Goal: Find specific page/section: Find specific page/section

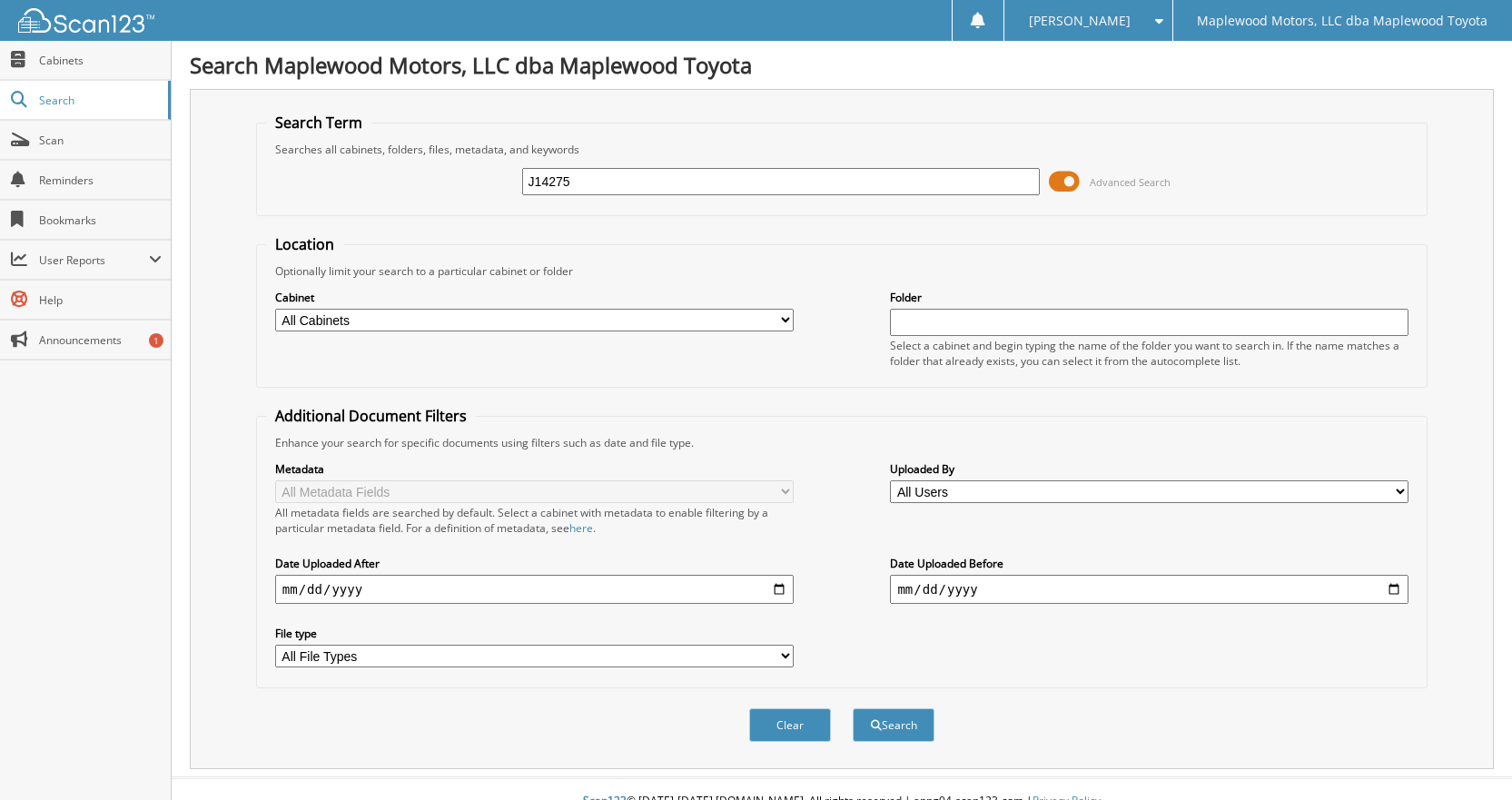
type input "J14275"
click at [852, 708] on button "Search" at bounding box center [893, 725] width 82 height 34
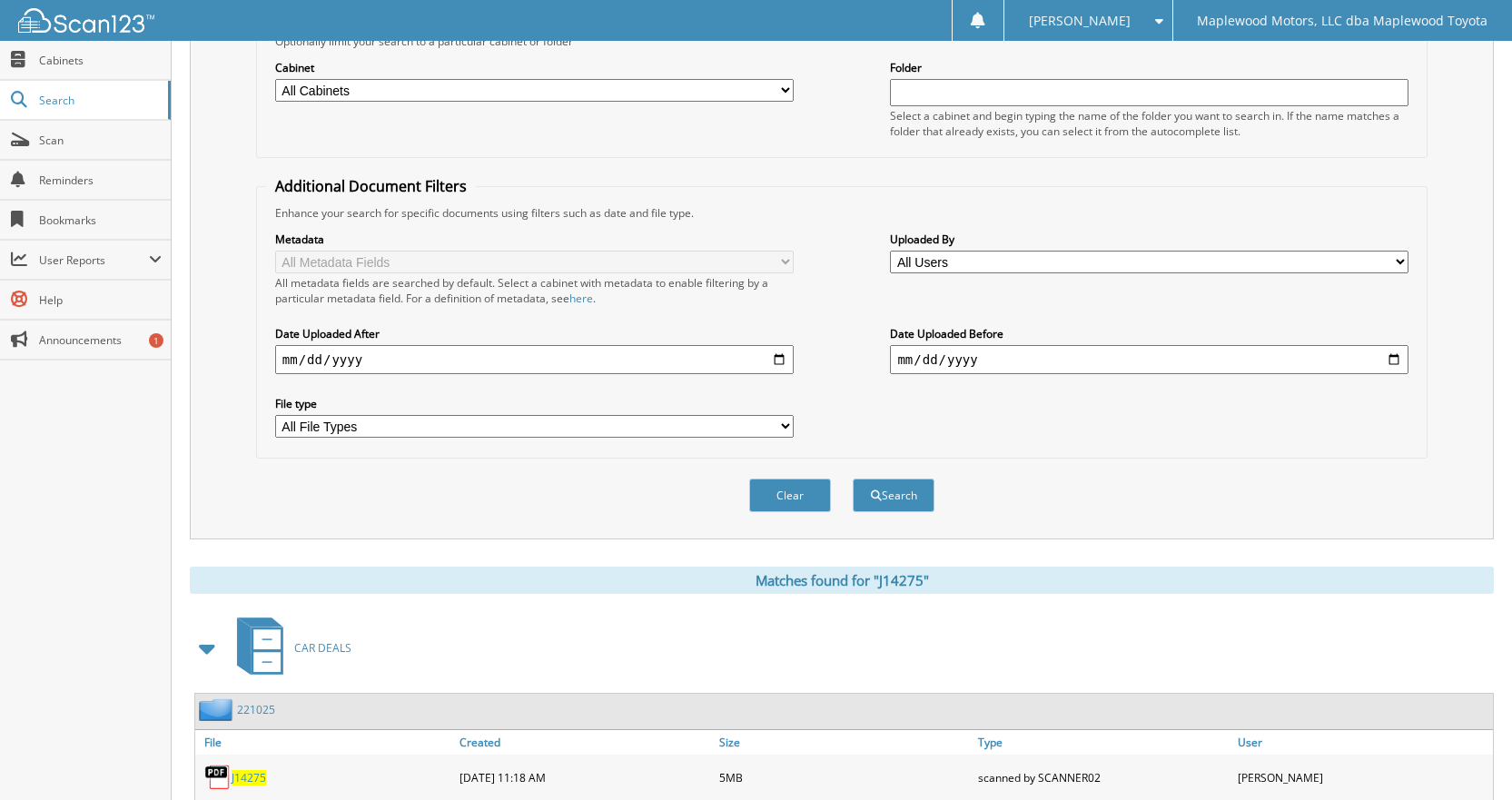
scroll to position [476, 0]
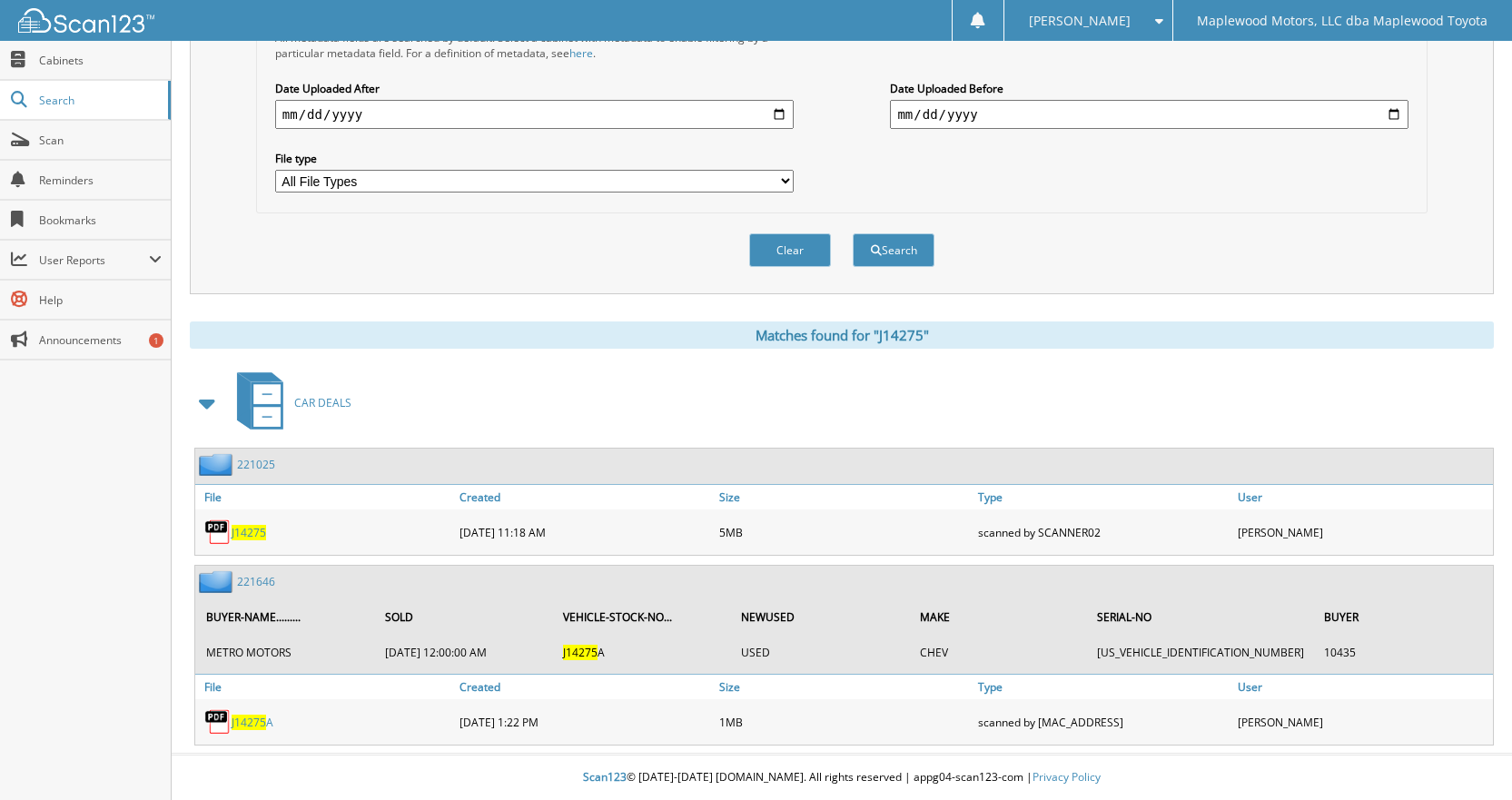
click at [220, 524] on img at bounding box center [217, 532] width 27 height 27
click at [248, 528] on span "J14275" at bounding box center [248, 532] width 35 height 15
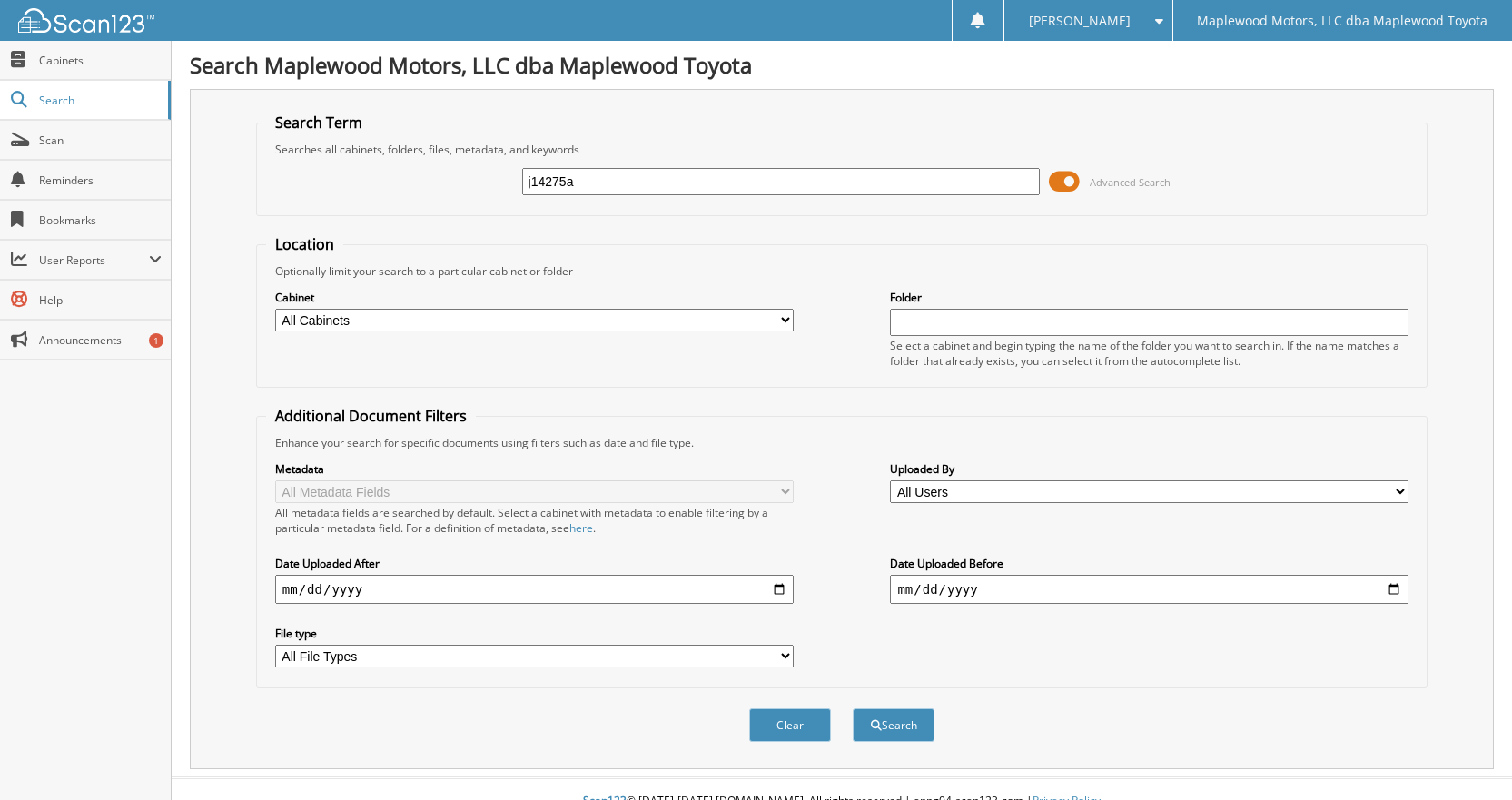
type input "j14275a"
click at [852, 708] on button "Search" at bounding box center [893, 725] width 82 height 34
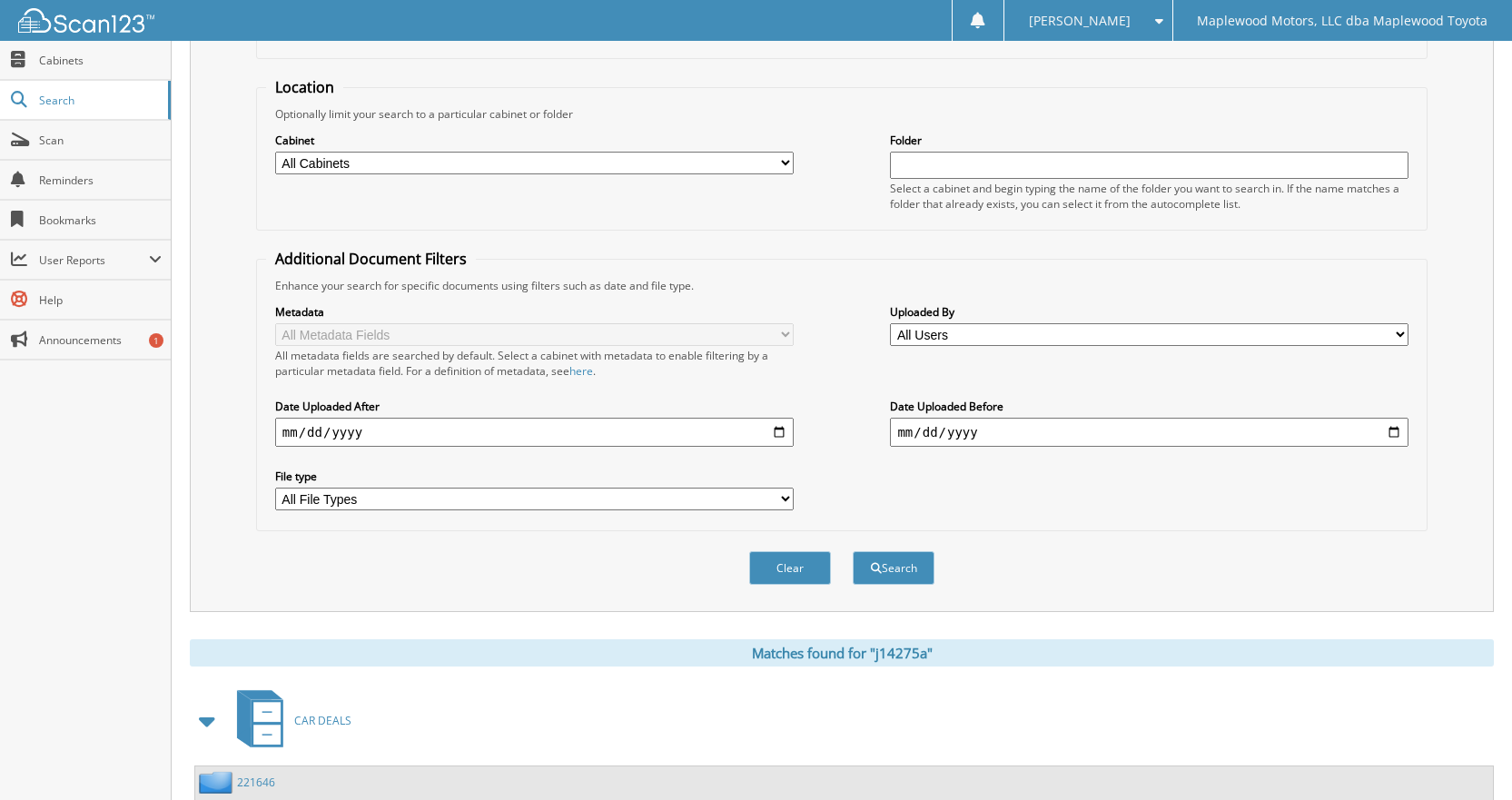
scroll to position [359, 0]
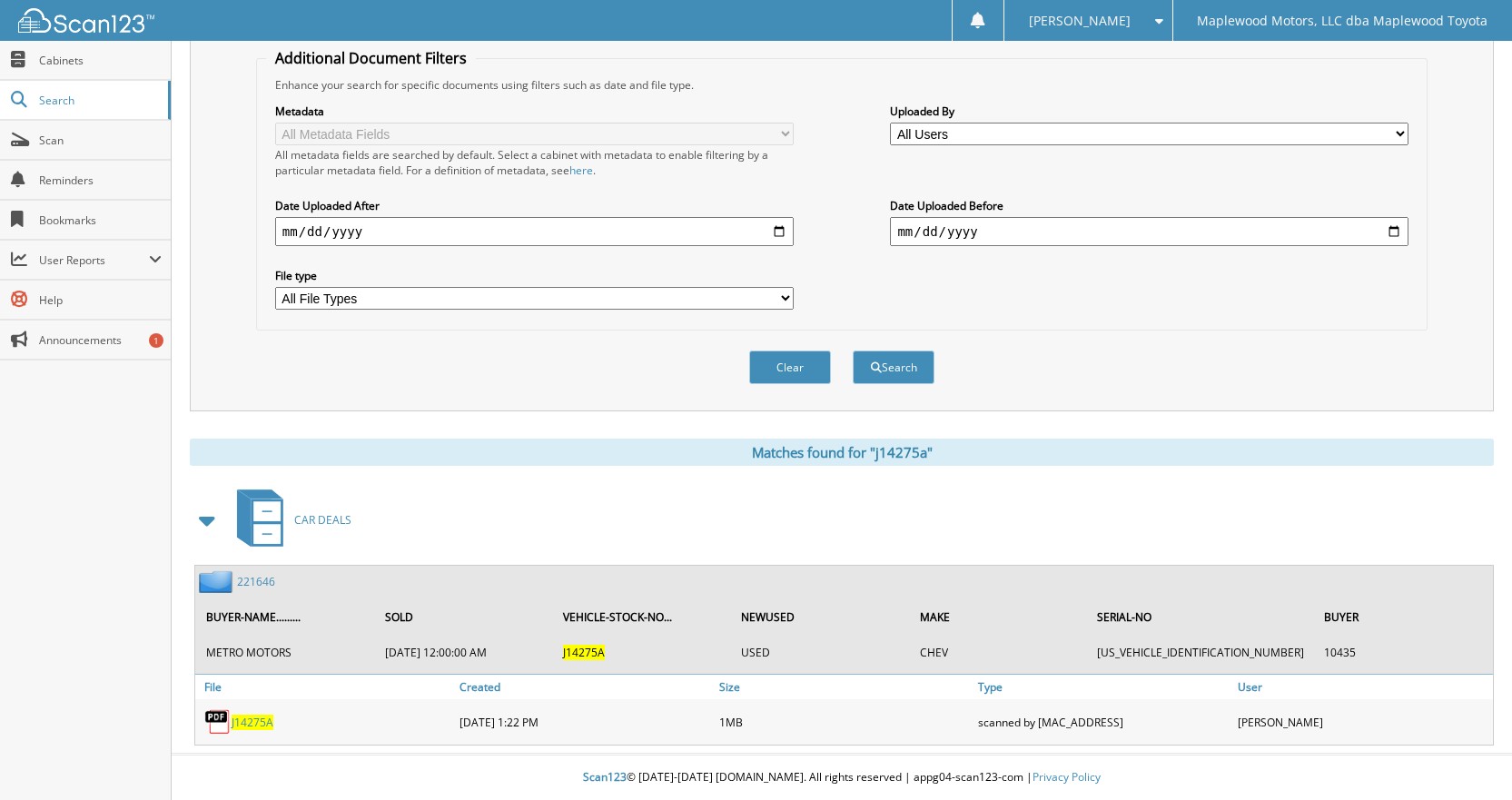
click at [258, 579] on link "221646" at bounding box center [256, 582] width 38 height 15
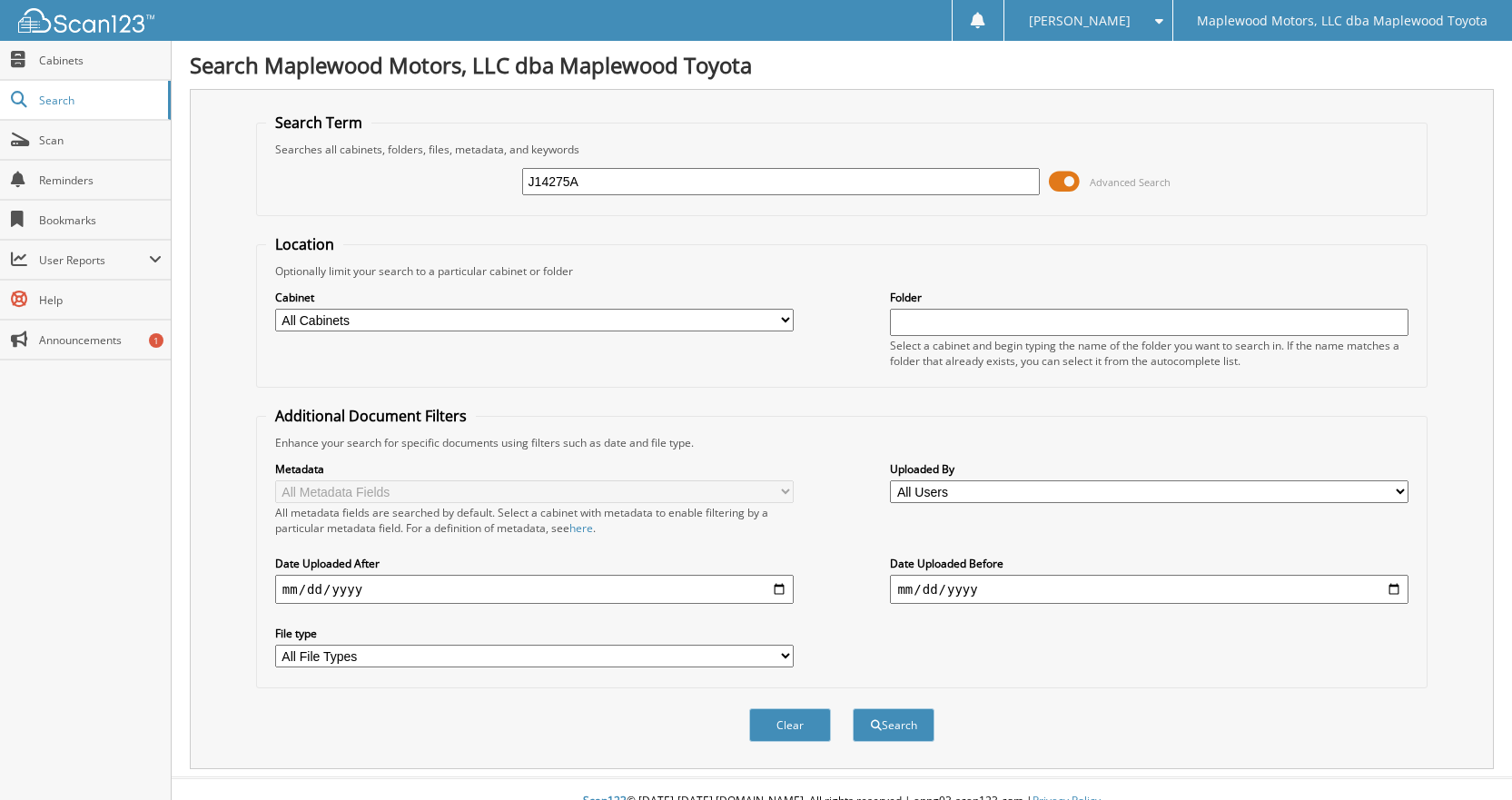
type input "J14275A"
click at [852, 708] on button "Search" at bounding box center [893, 725] width 82 height 34
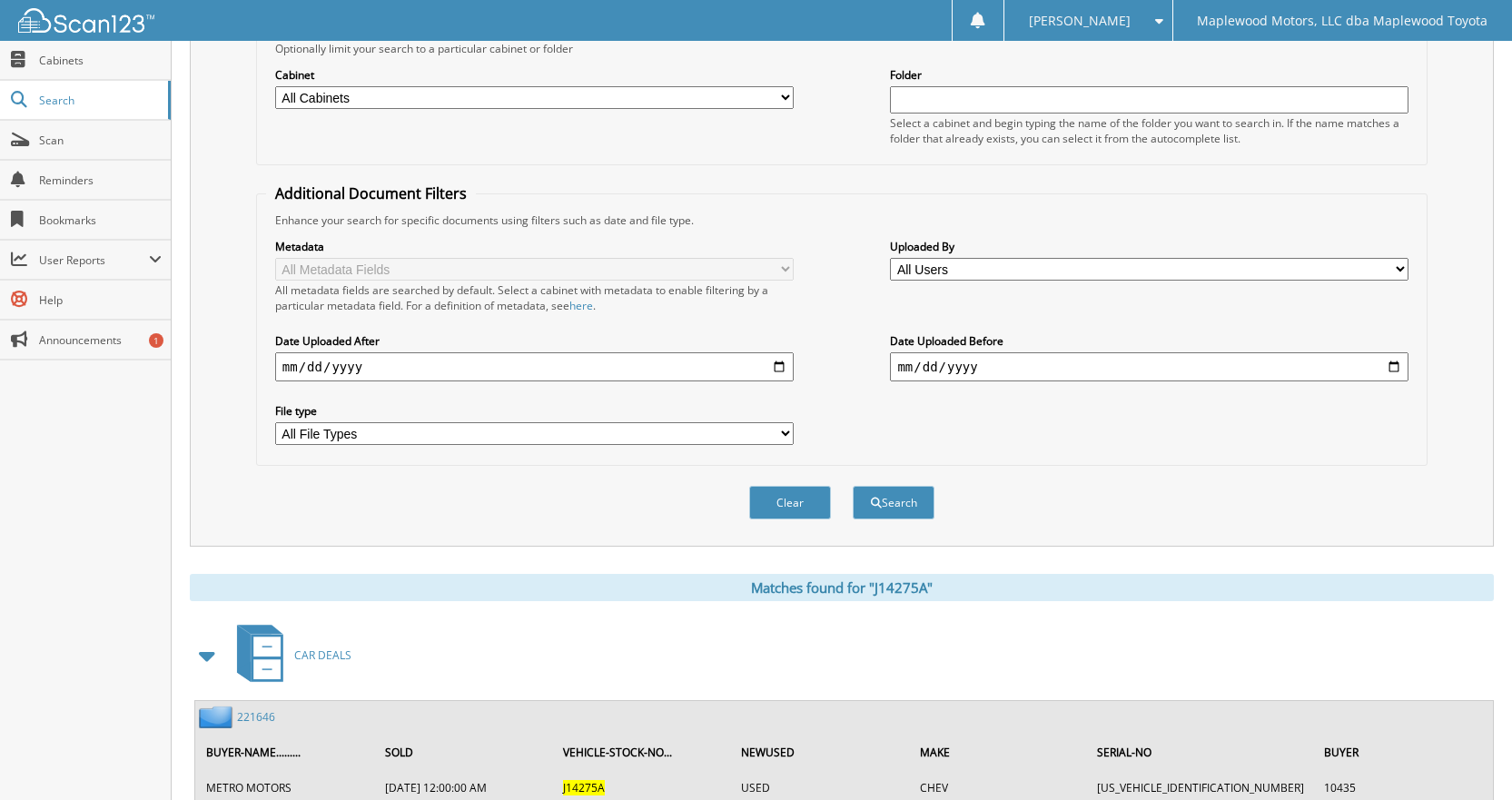
scroll to position [359, 0]
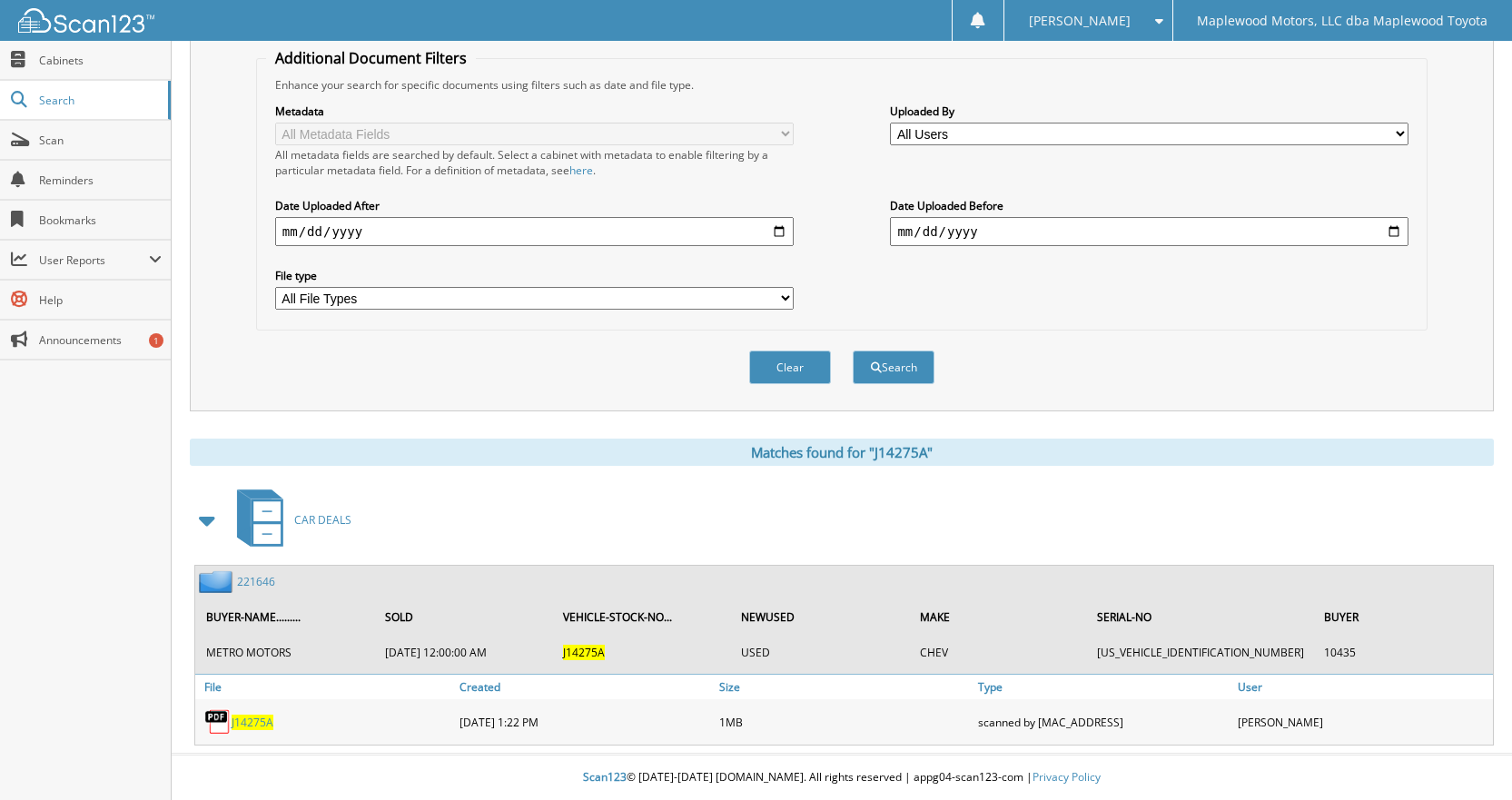
click at [219, 714] on img at bounding box center [217, 721] width 27 height 27
click at [230, 579] on img at bounding box center [217, 582] width 38 height 22
click at [259, 581] on link "221646" at bounding box center [256, 582] width 38 height 15
